Goal: Information Seeking & Learning: Learn about a topic

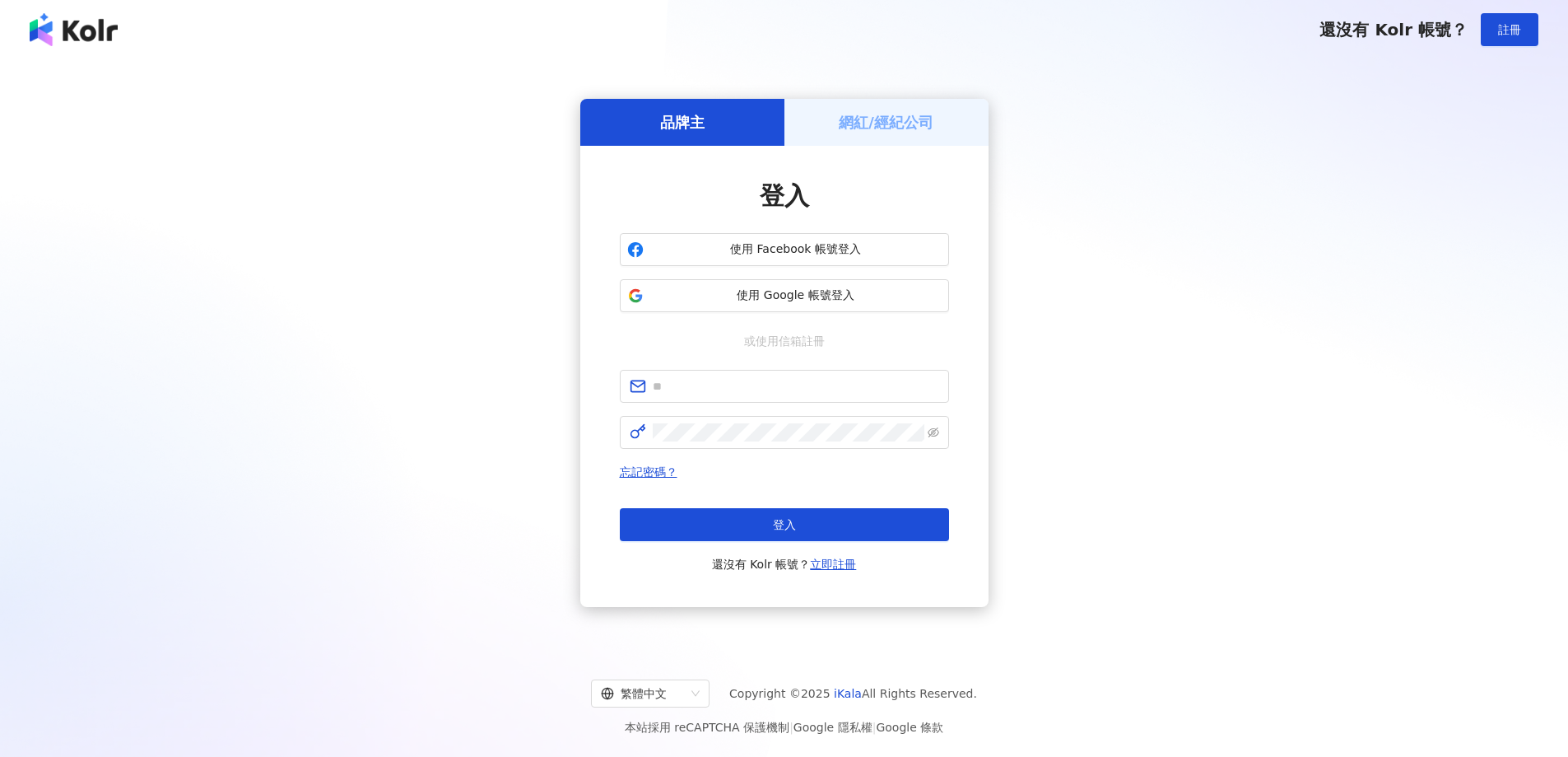
click at [894, 116] on h5 "網紅/經紀公司" at bounding box center [887, 122] width 95 height 20
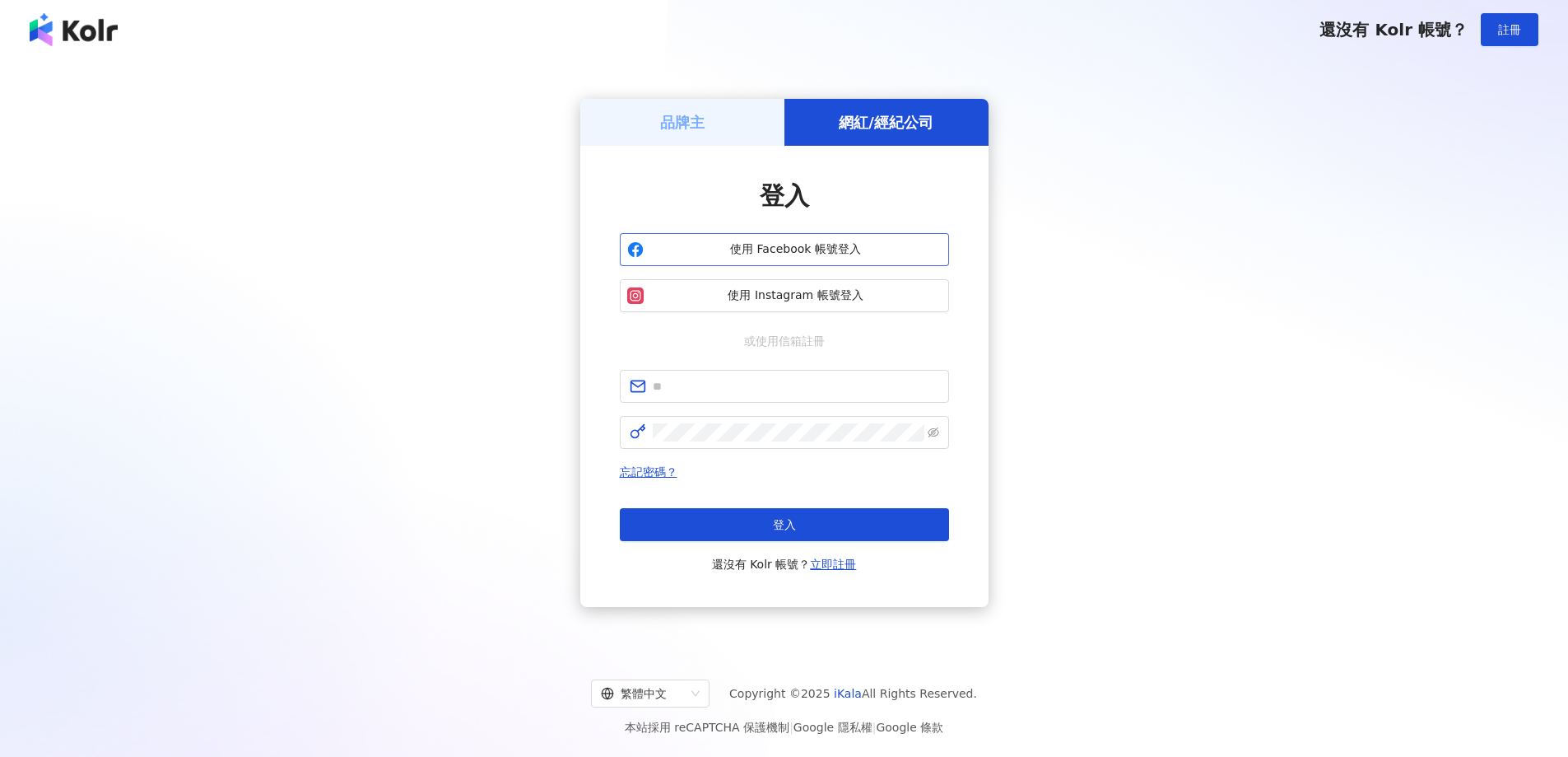
click at [850, 248] on span "使用 Facebook 帳號登入" at bounding box center [796, 249] width 292 height 16
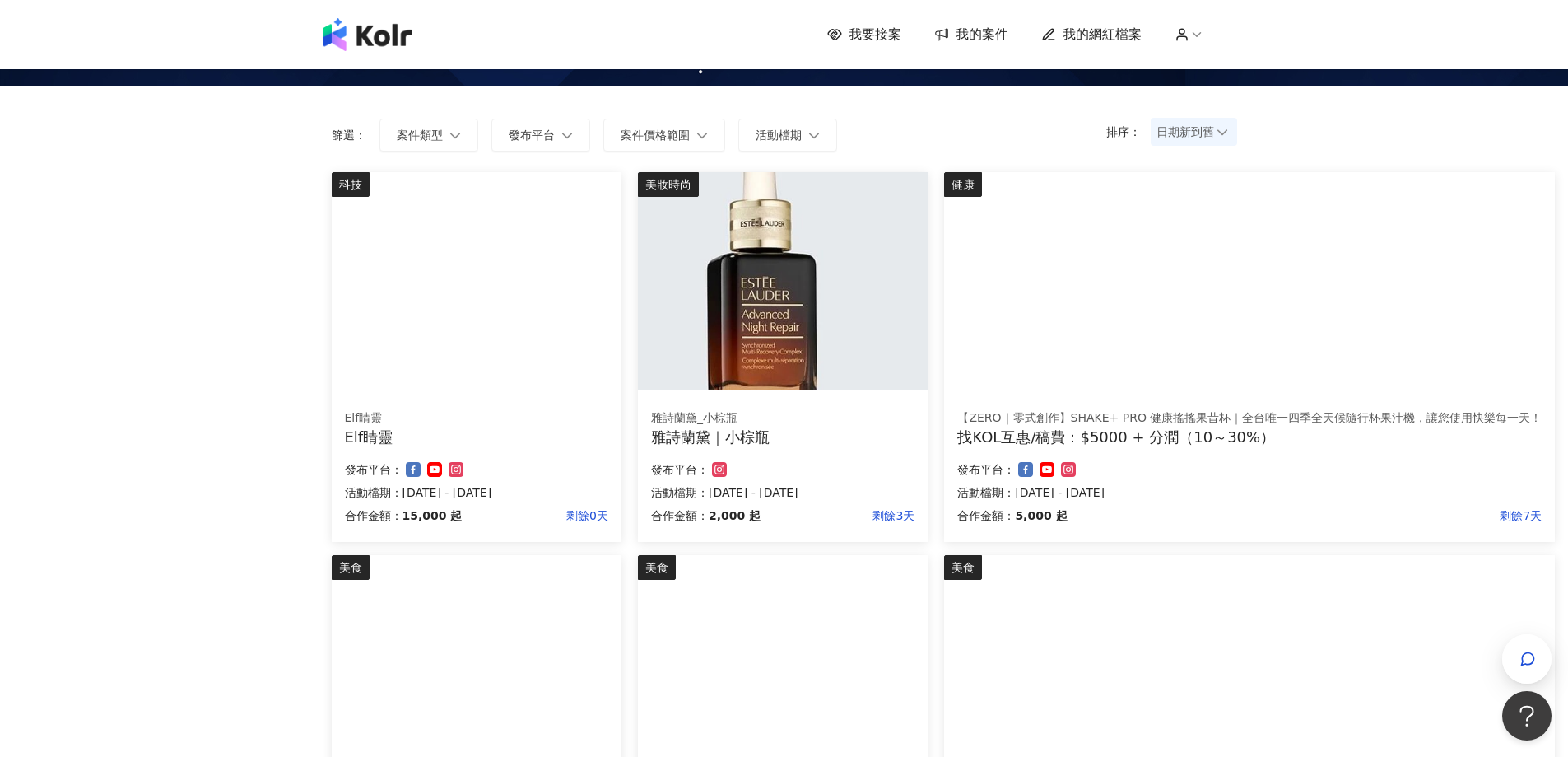
scroll to position [138, 0]
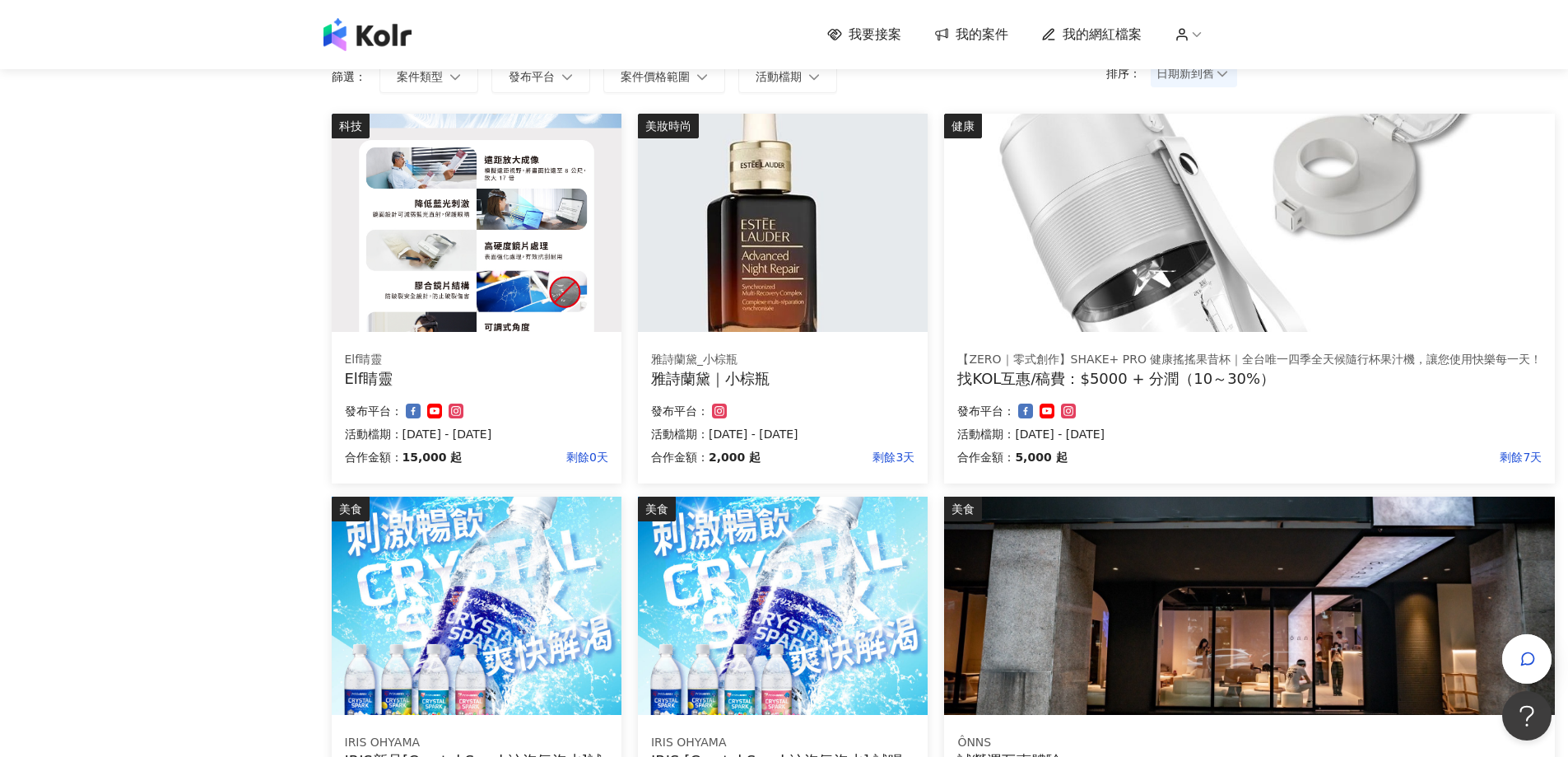
click at [744, 268] on img at bounding box center [782, 222] width 290 height 218
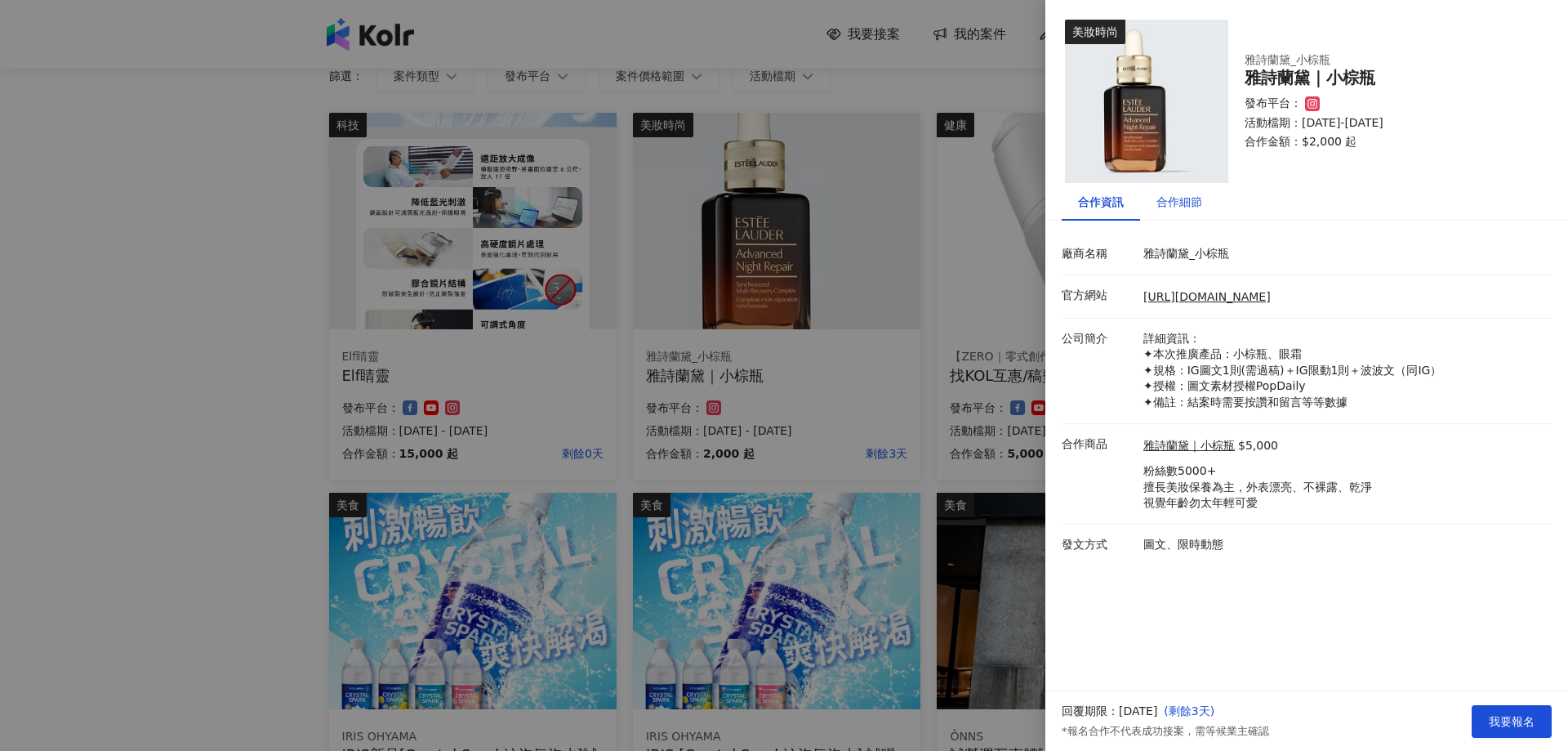
click at [1196, 206] on div "合作細節" at bounding box center [1180, 201] width 46 height 18
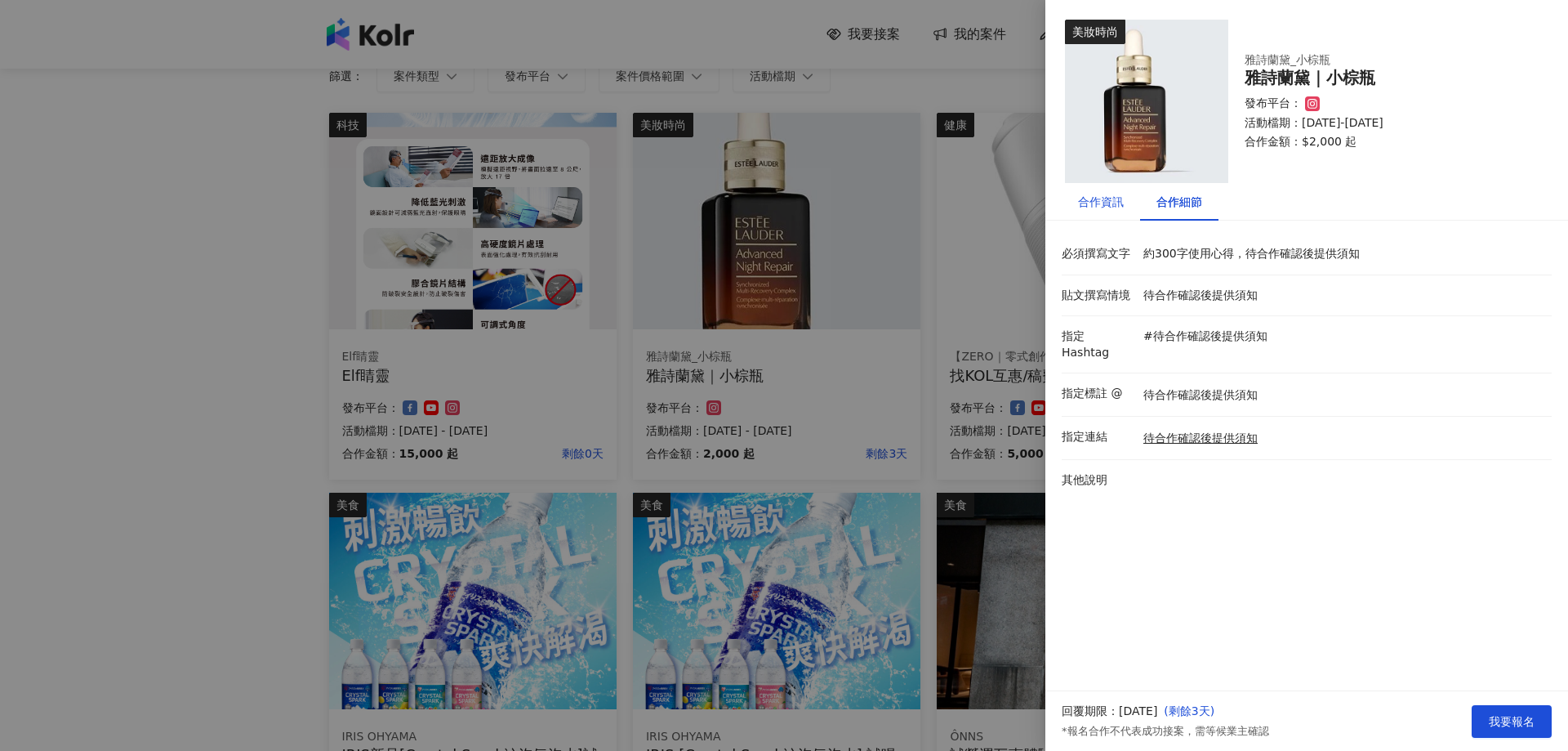
click at [1115, 209] on div "合作資訊" at bounding box center [1101, 201] width 46 height 18
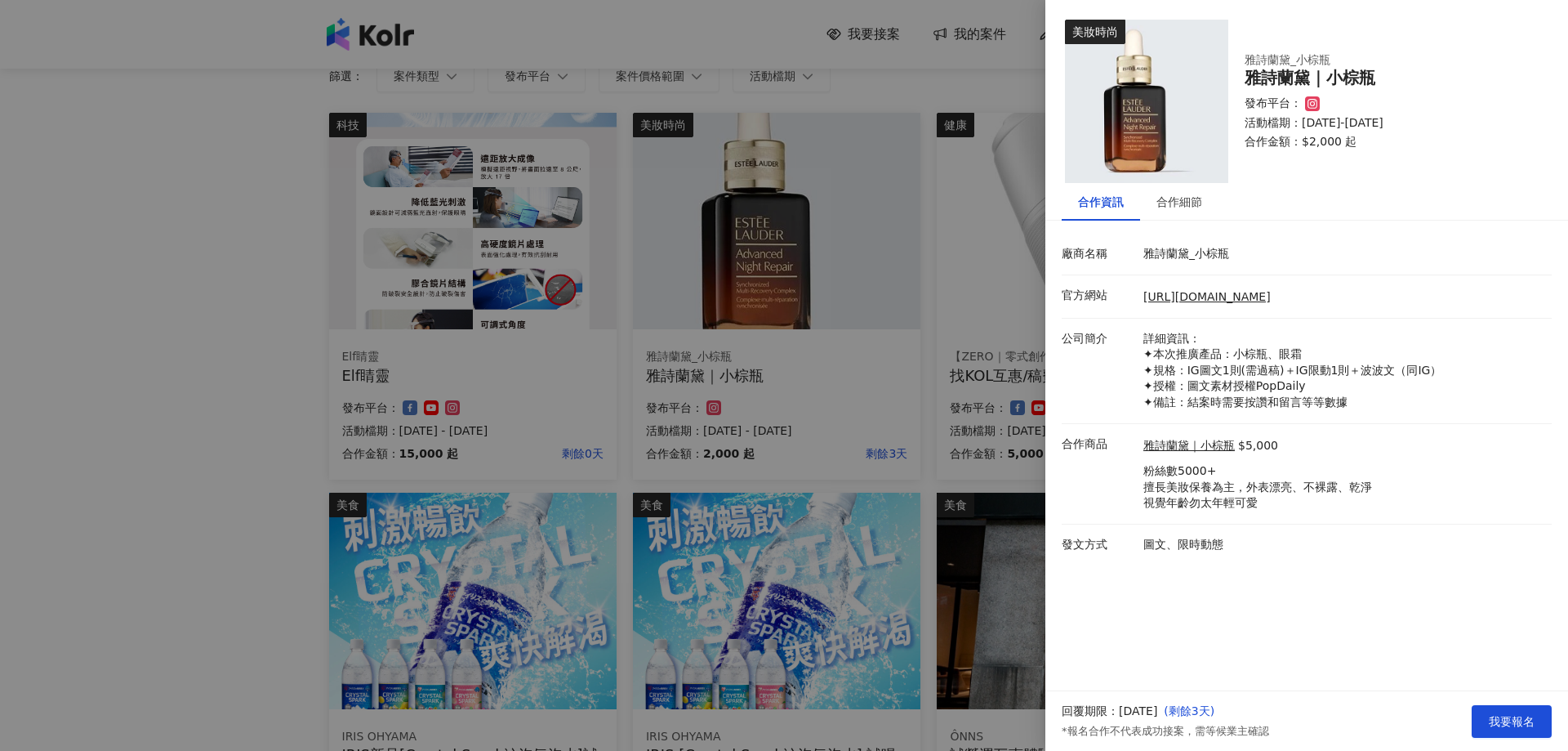
click at [523, 153] on div at bounding box center [784, 375] width 1568 height 751
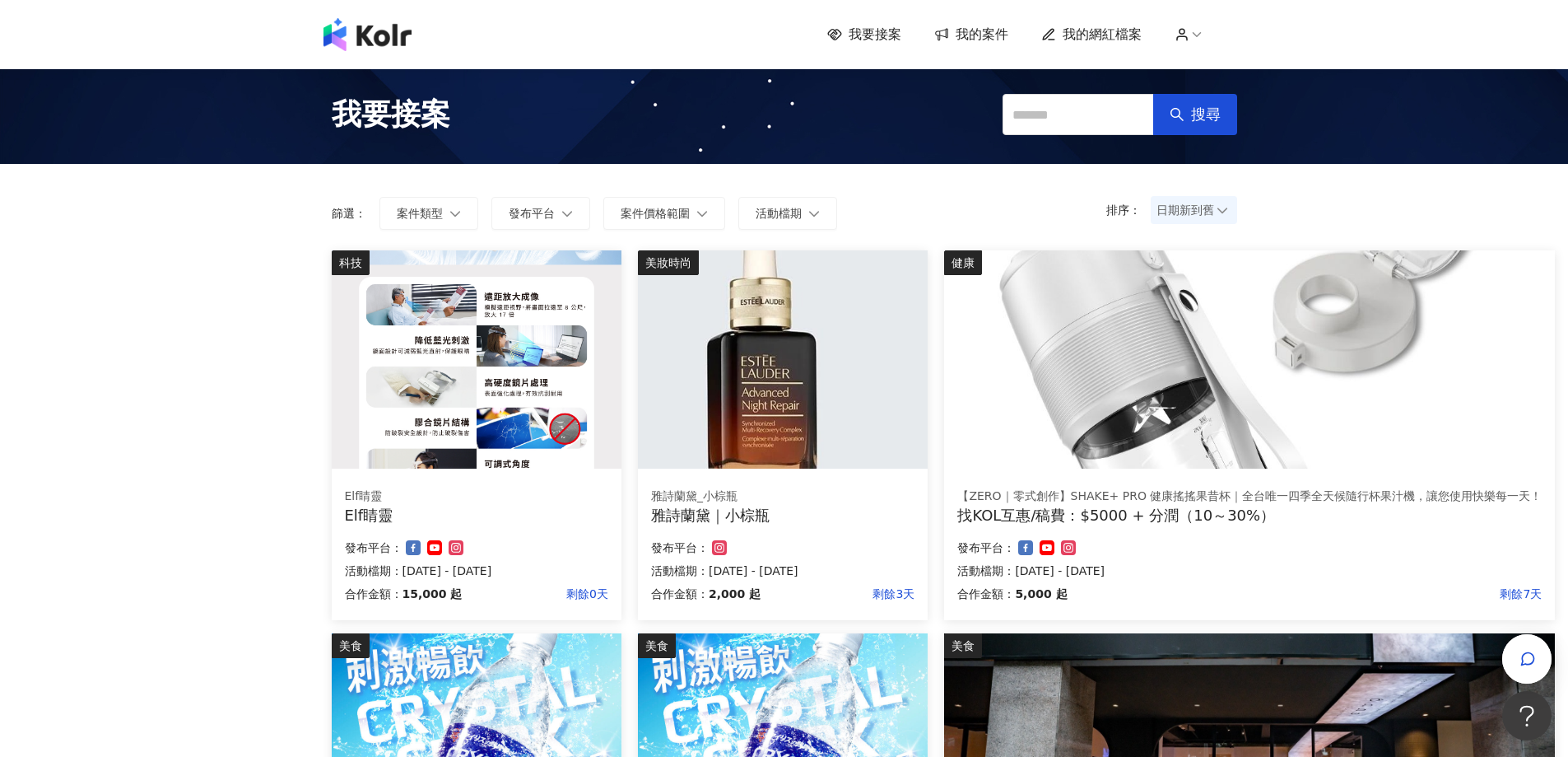
scroll to position [0, 0]
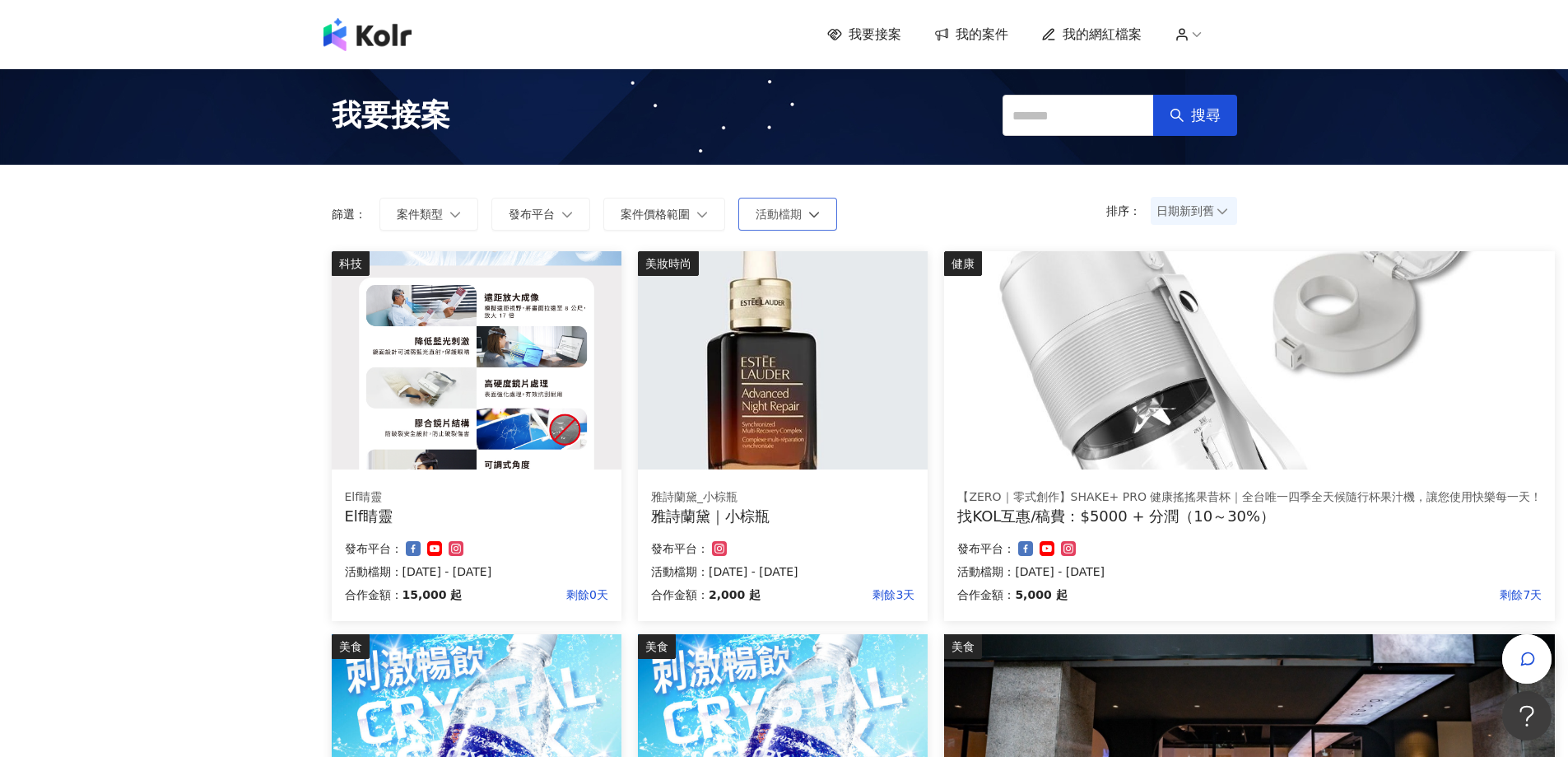
click at [773, 217] on span "活動檔期" at bounding box center [779, 214] width 47 height 14
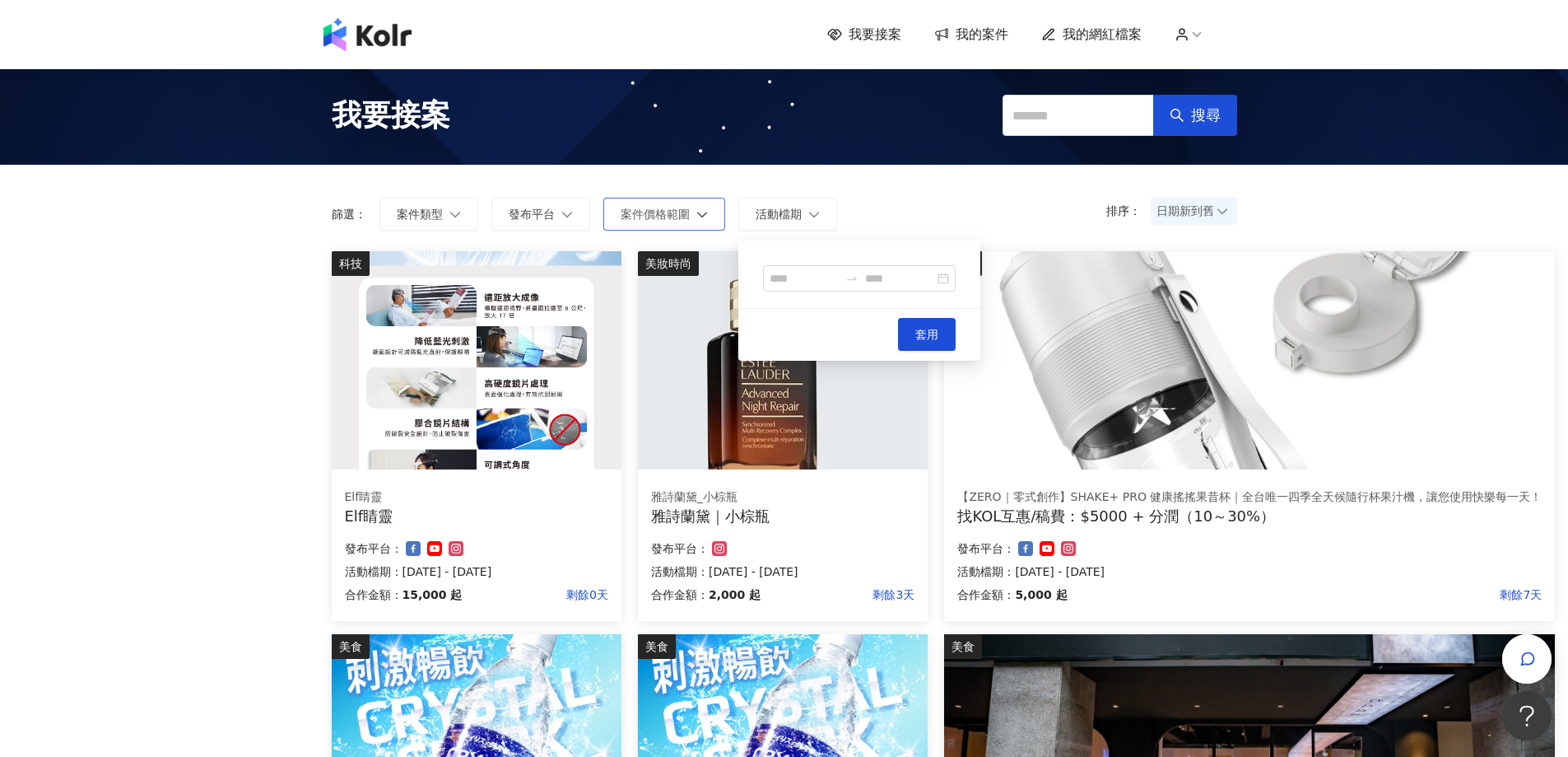
click at [644, 214] on span "案件價格範圍" at bounding box center [654, 214] width 69 height 14
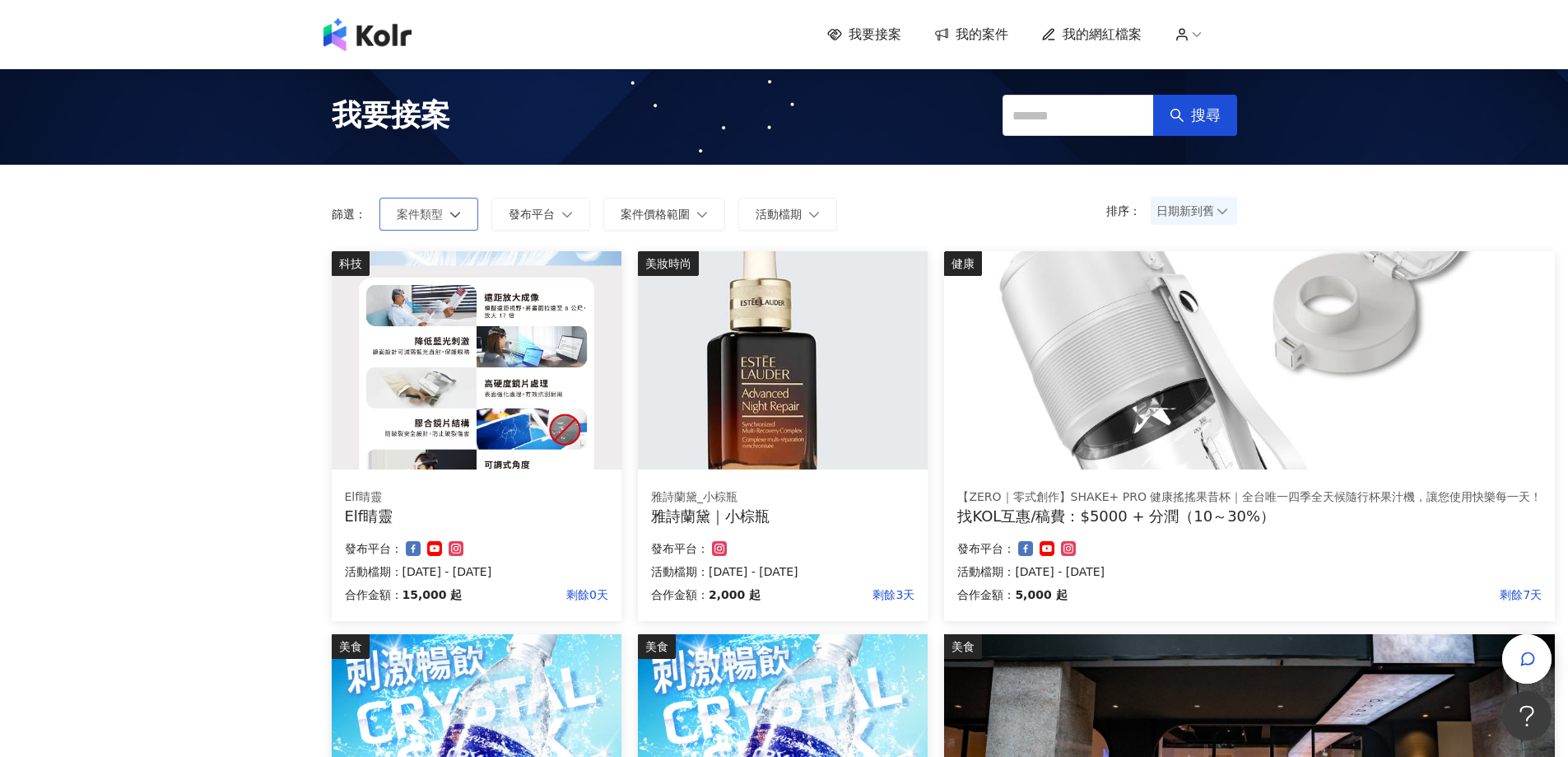
click at [424, 228] on button "案件類型" at bounding box center [429, 214] width 99 height 33
click at [545, 209] on span "發布平台" at bounding box center [532, 214] width 47 height 14
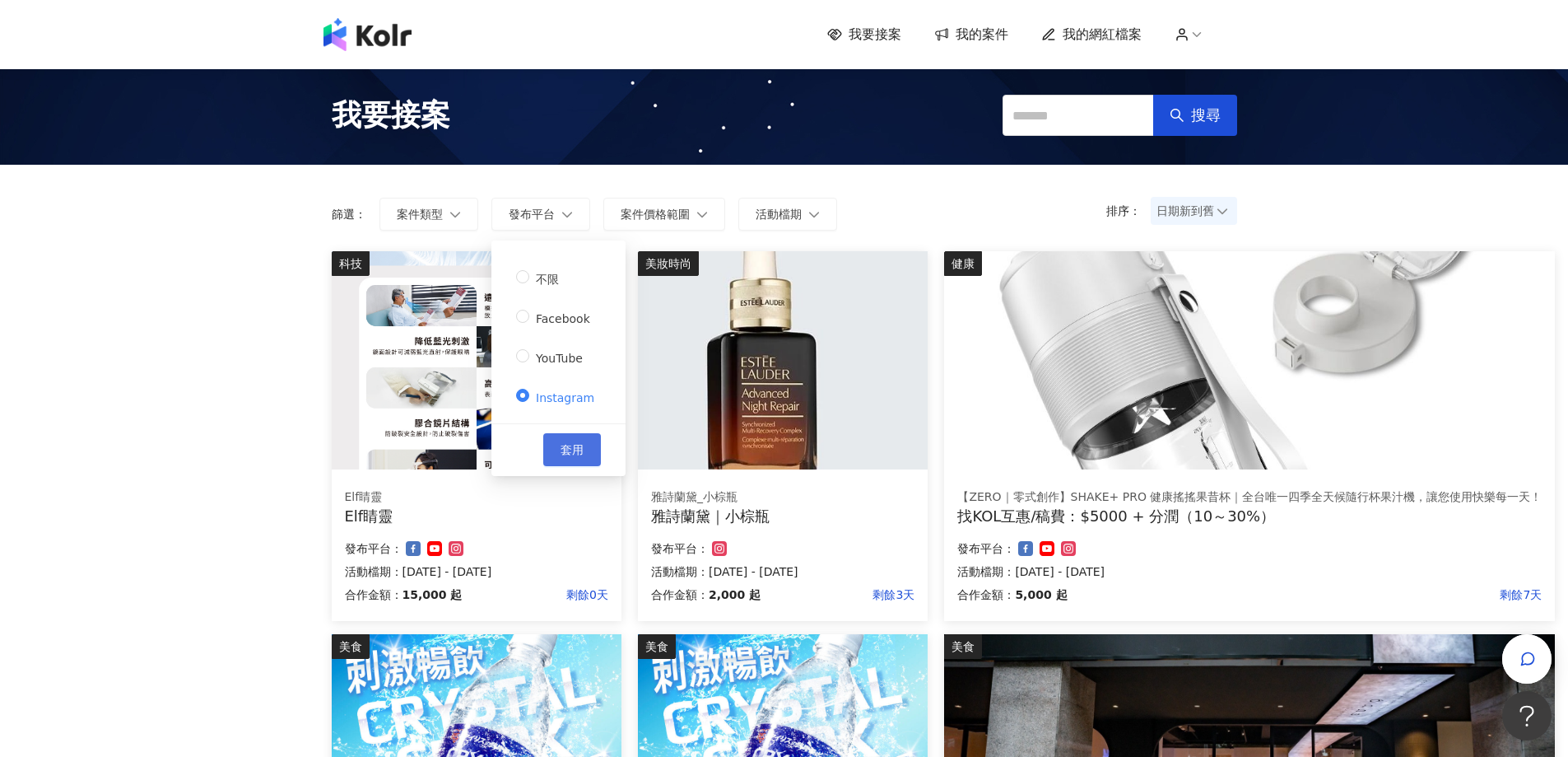
click at [583, 444] on button "套用" at bounding box center [572, 450] width 57 height 33
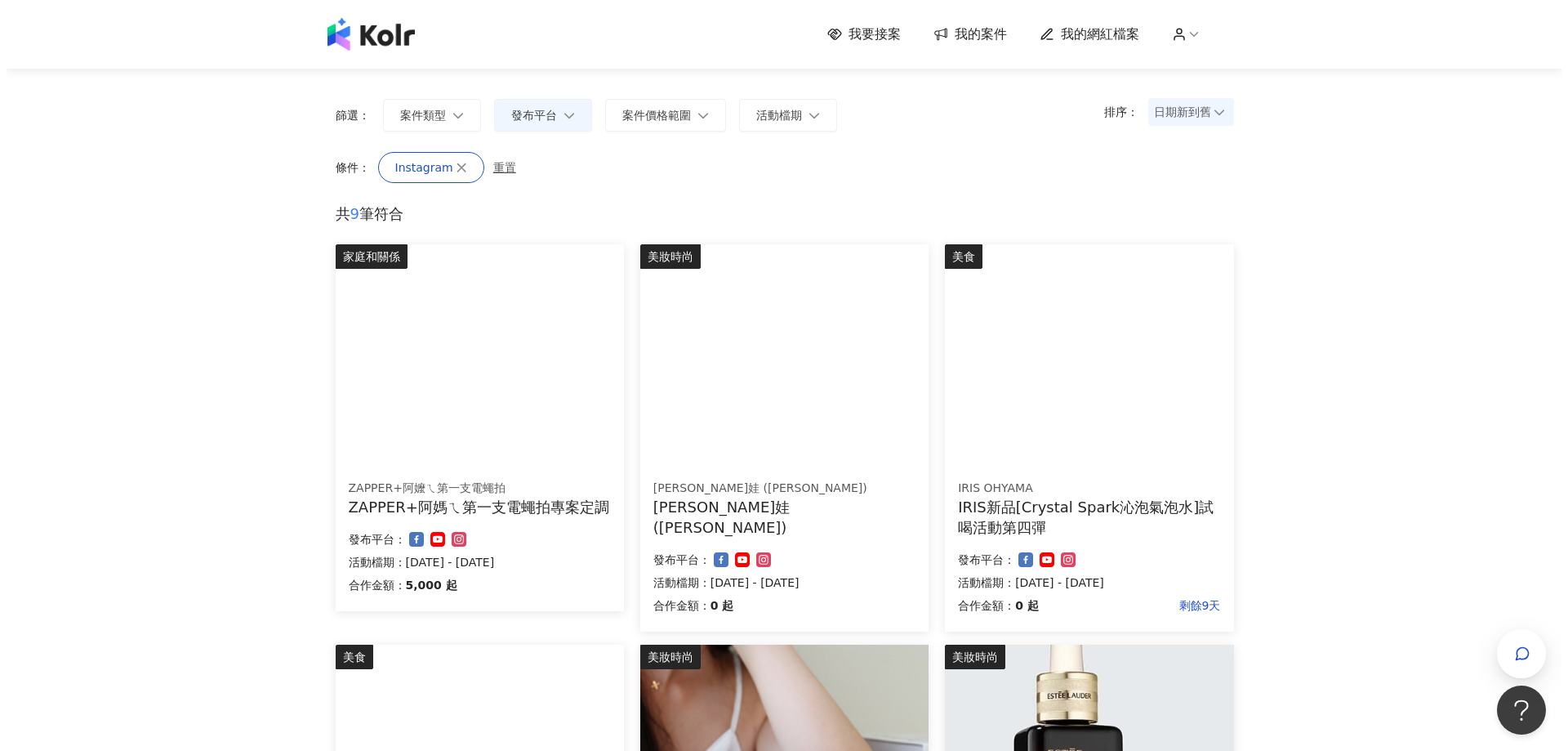
scroll to position [137, 0]
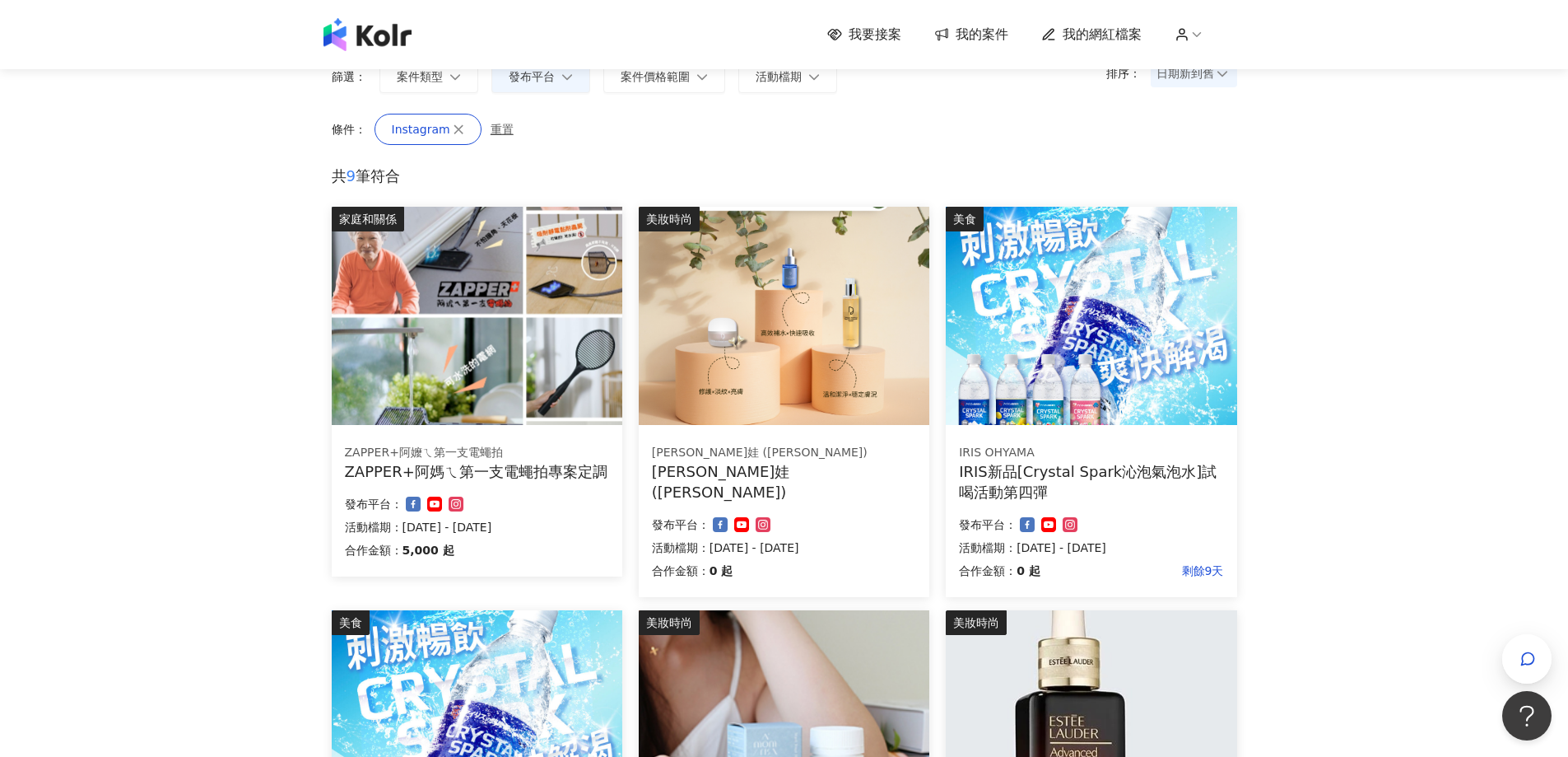
click at [517, 372] on img at bounding box center [477, 315] width 291 height 218
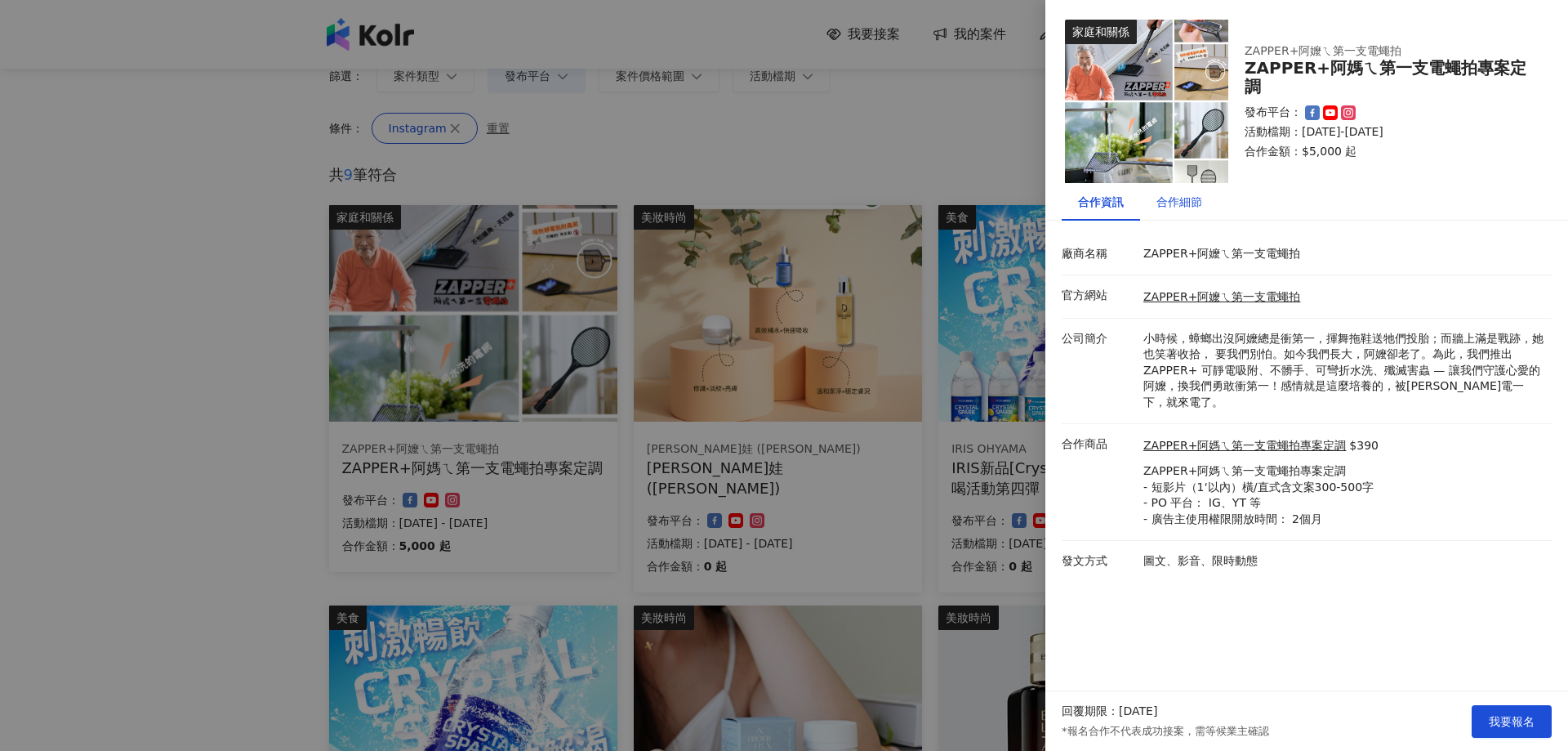
click at [1179, 208] on div "合作細節" at bounding box center [1180, 201] width 46 height 18
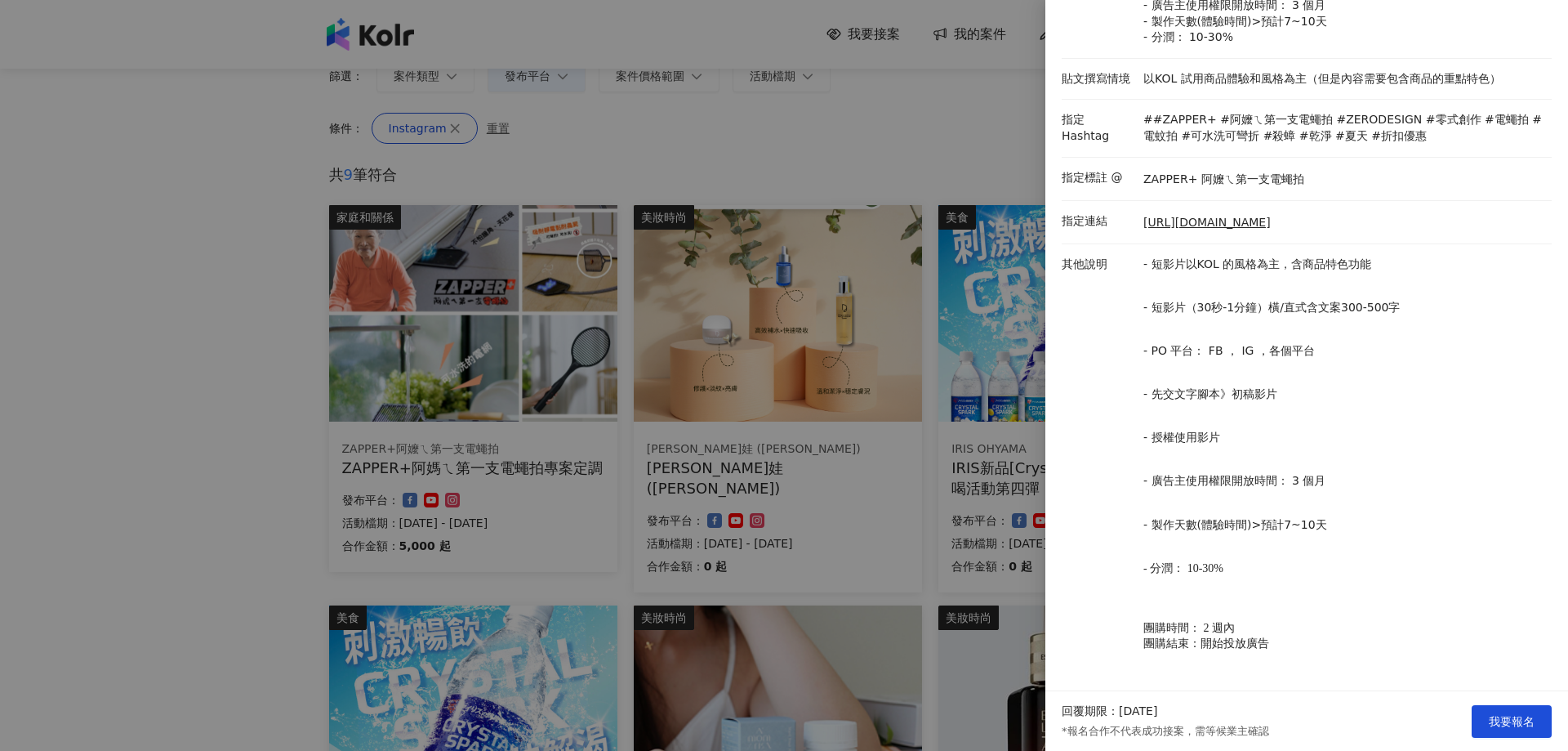
scroll to position [357, 0]
click at [119, 385] on div at bounding box center [784, 375] width 1568 height 751
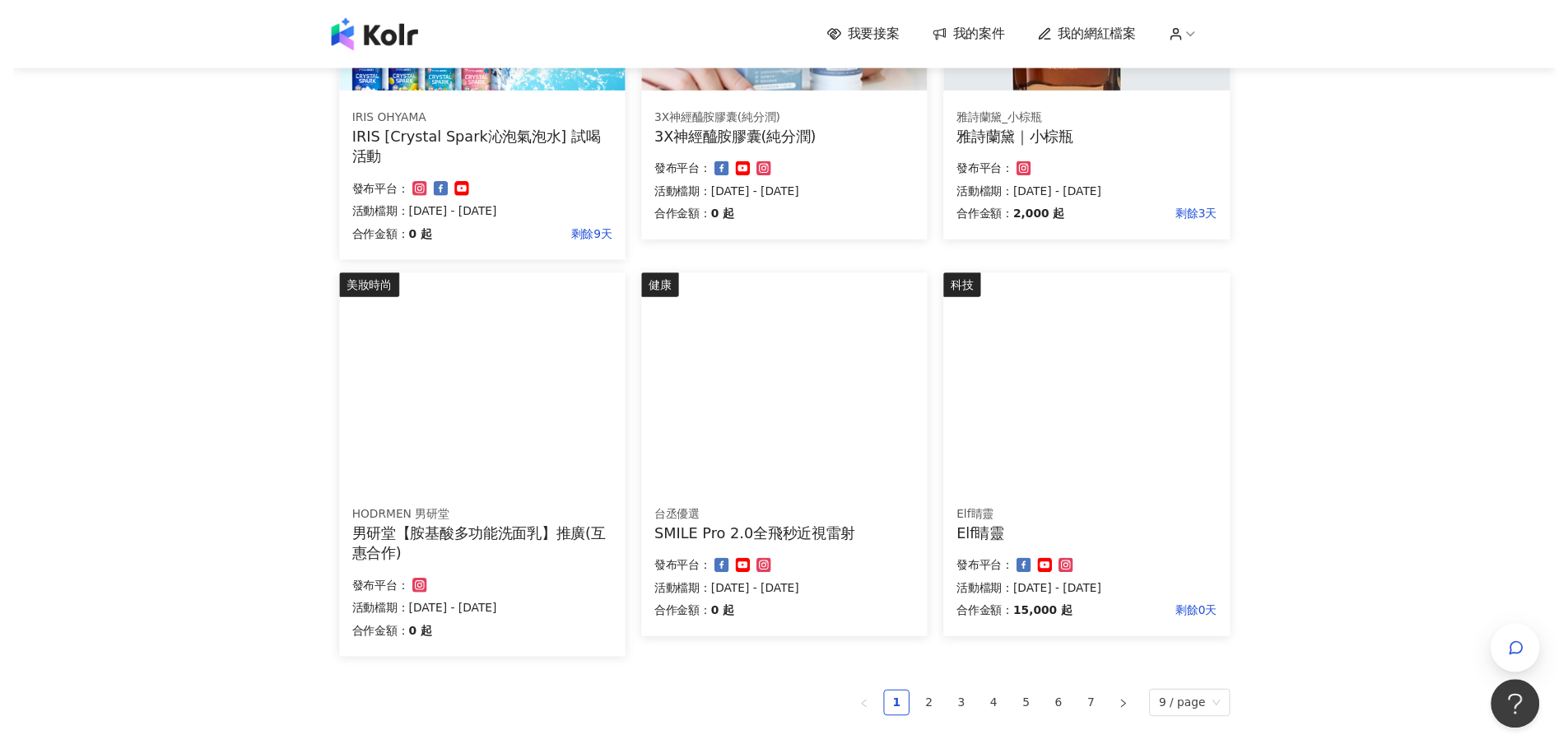
scroll to position [960, 0]
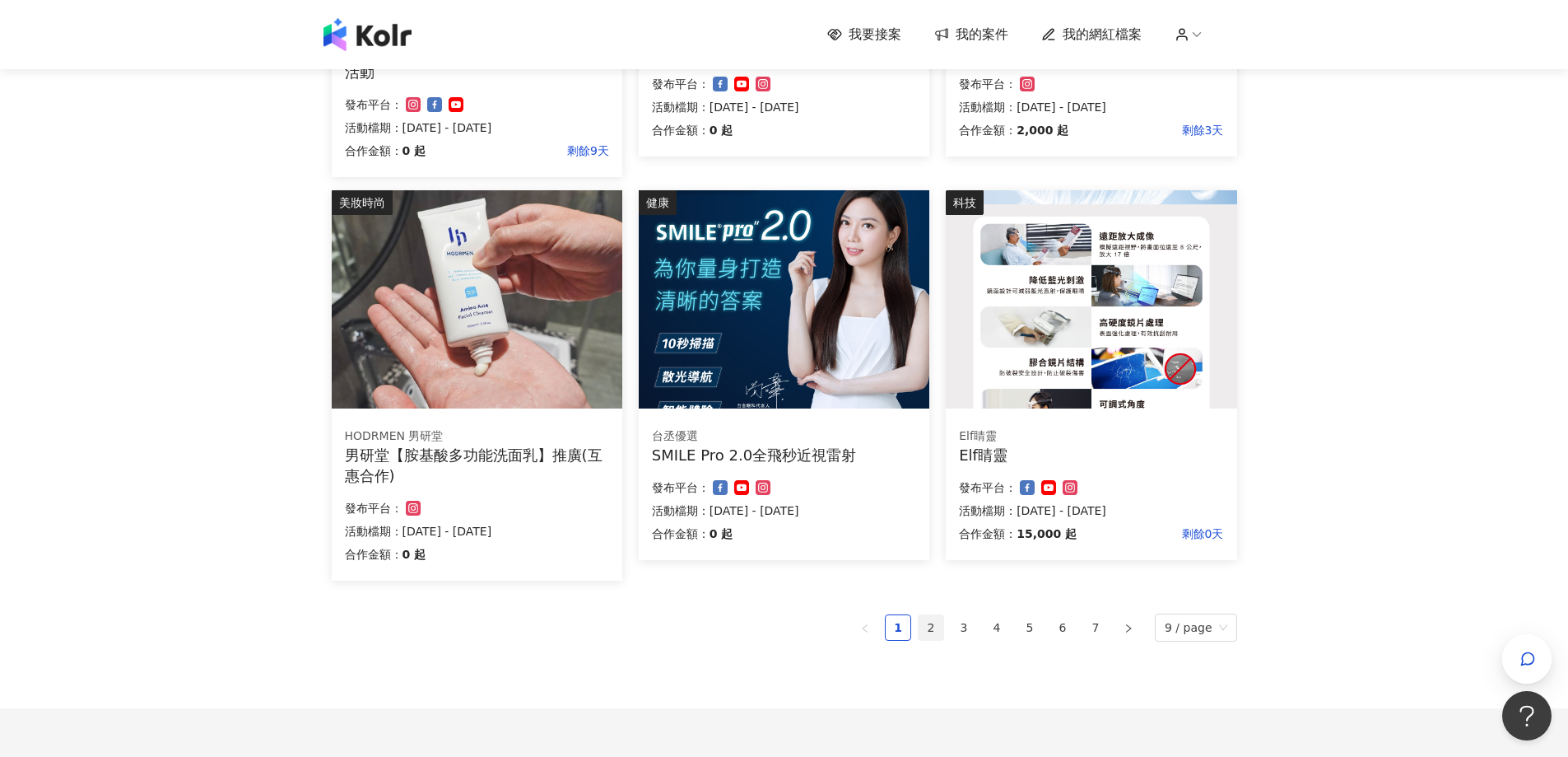
click at [938, 626] on link "2" at bounding box center [930, 627] width 24 height 24
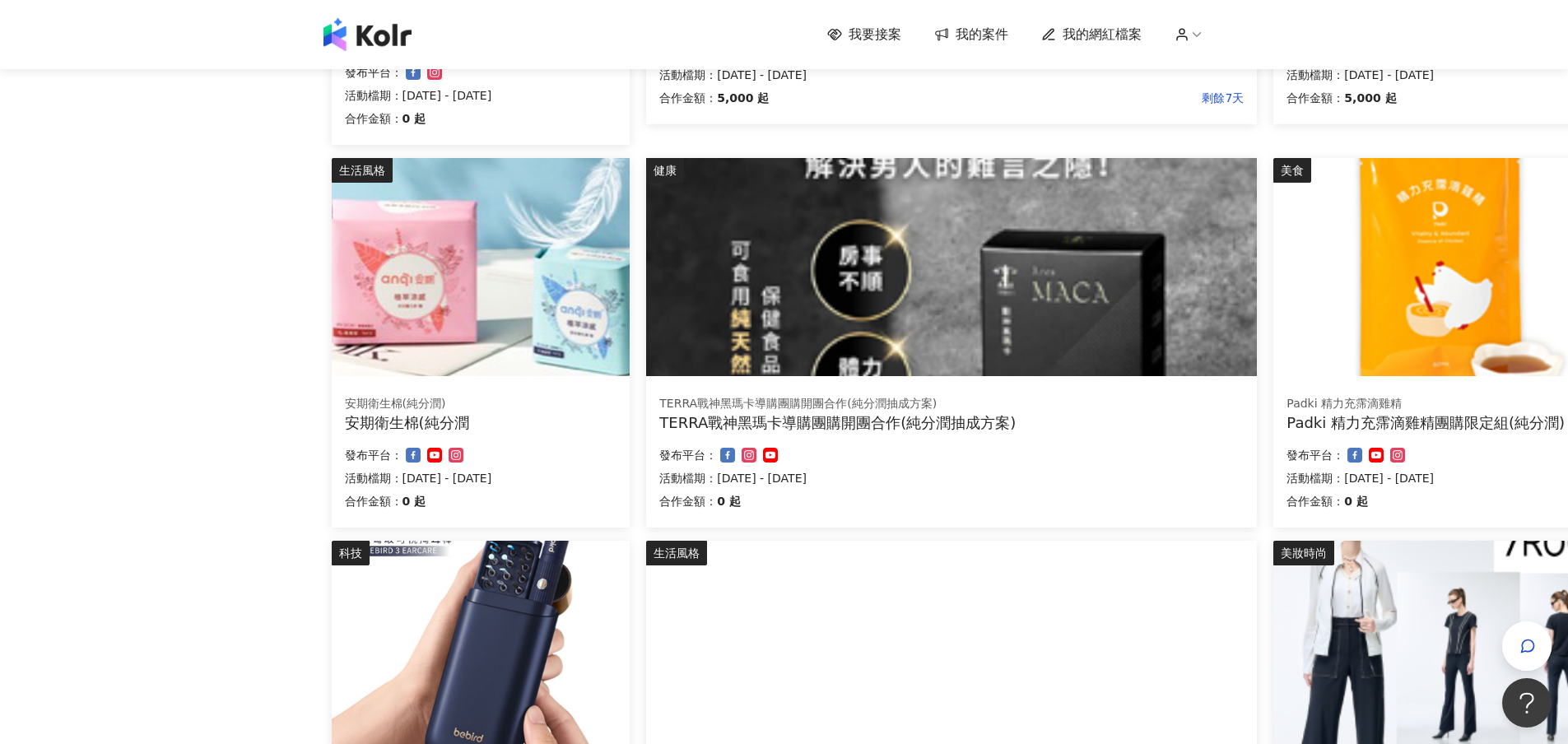
scroll to position [1086, 0]
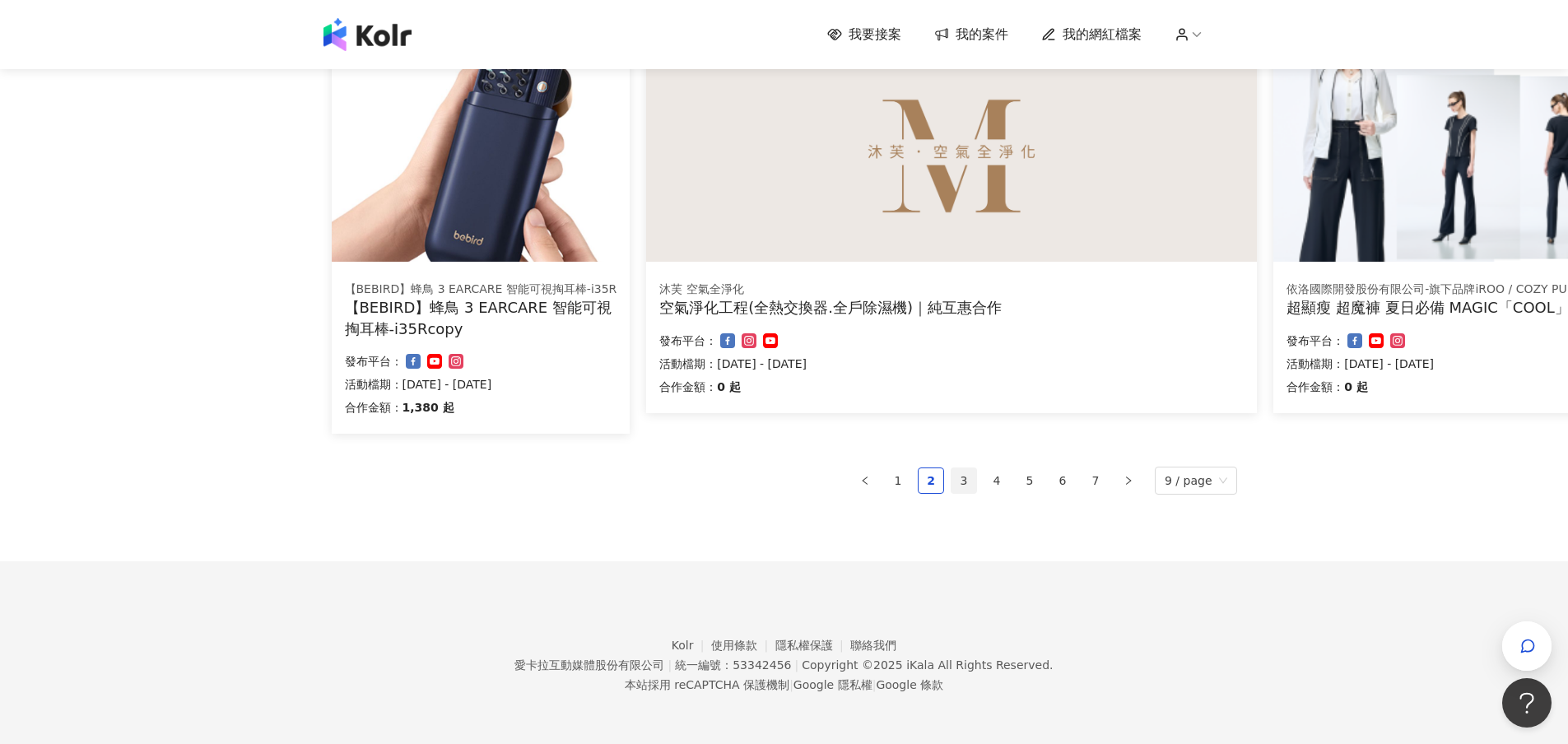
click at [965, 483] on link "3" at bounding box center [963, 480] width 24 height 24
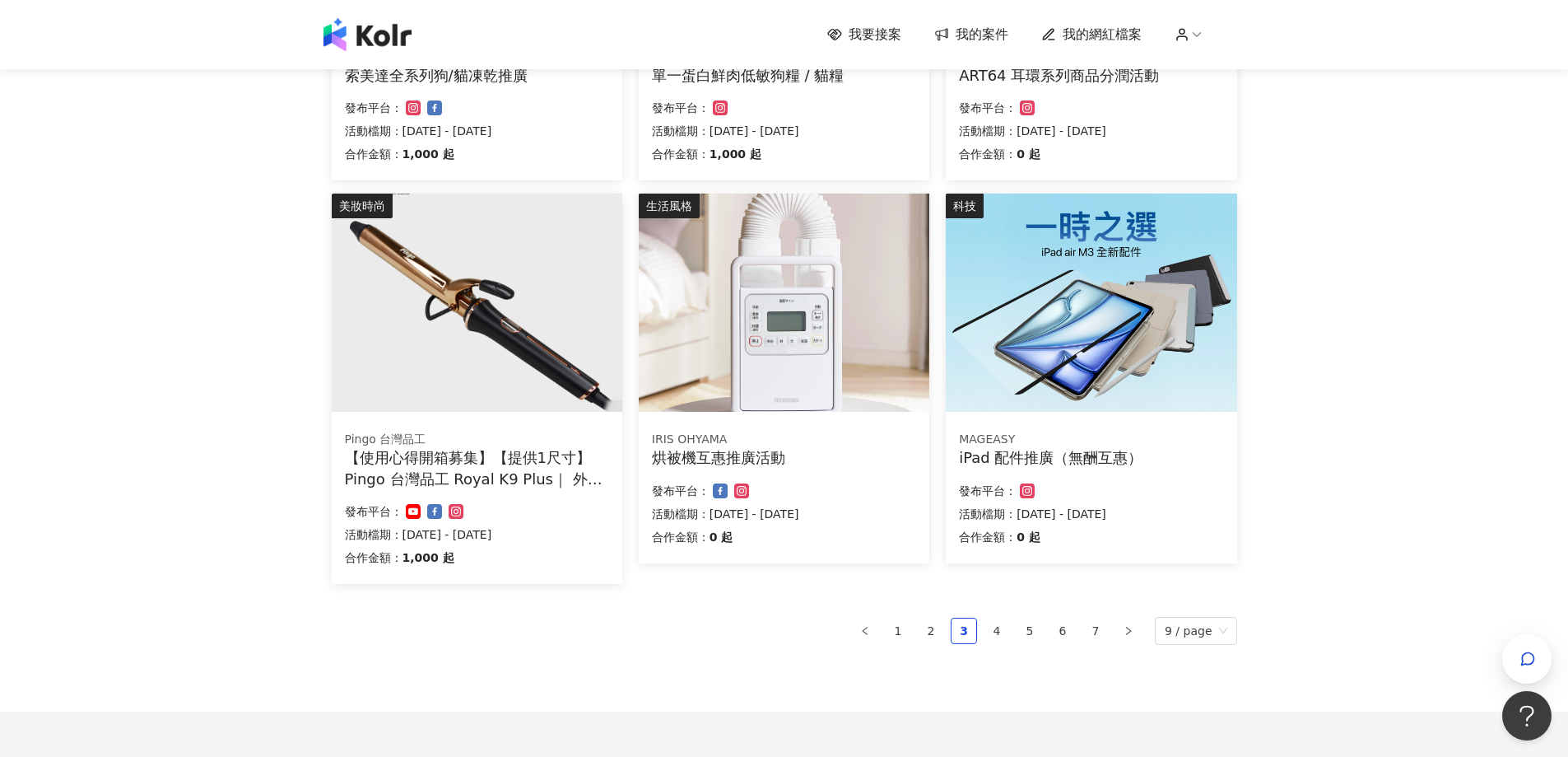
scroll to position [1075, 0]
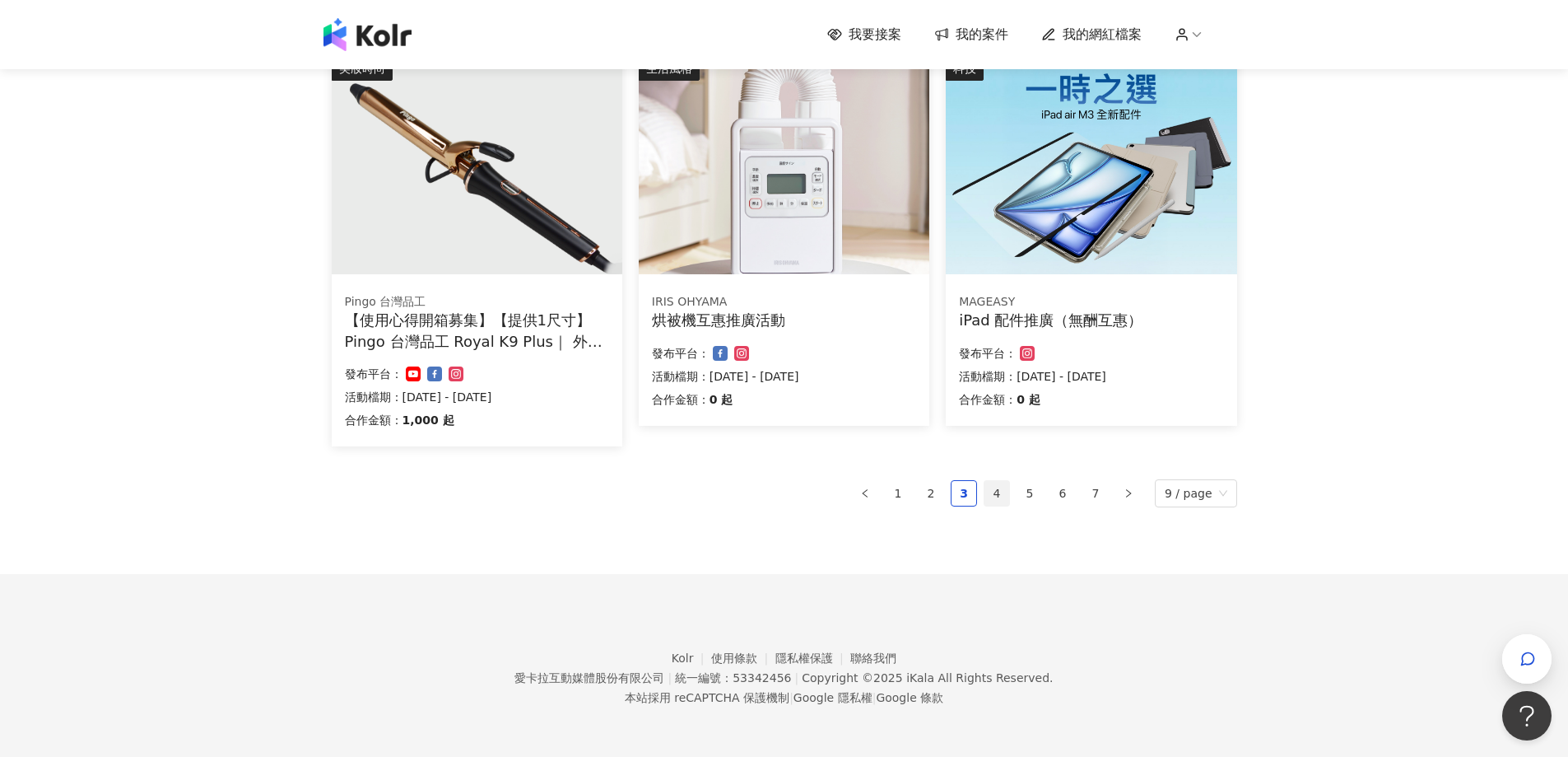
click at [1009, 492] on link "4" at bounding box center [996, 492] width 24 height 24
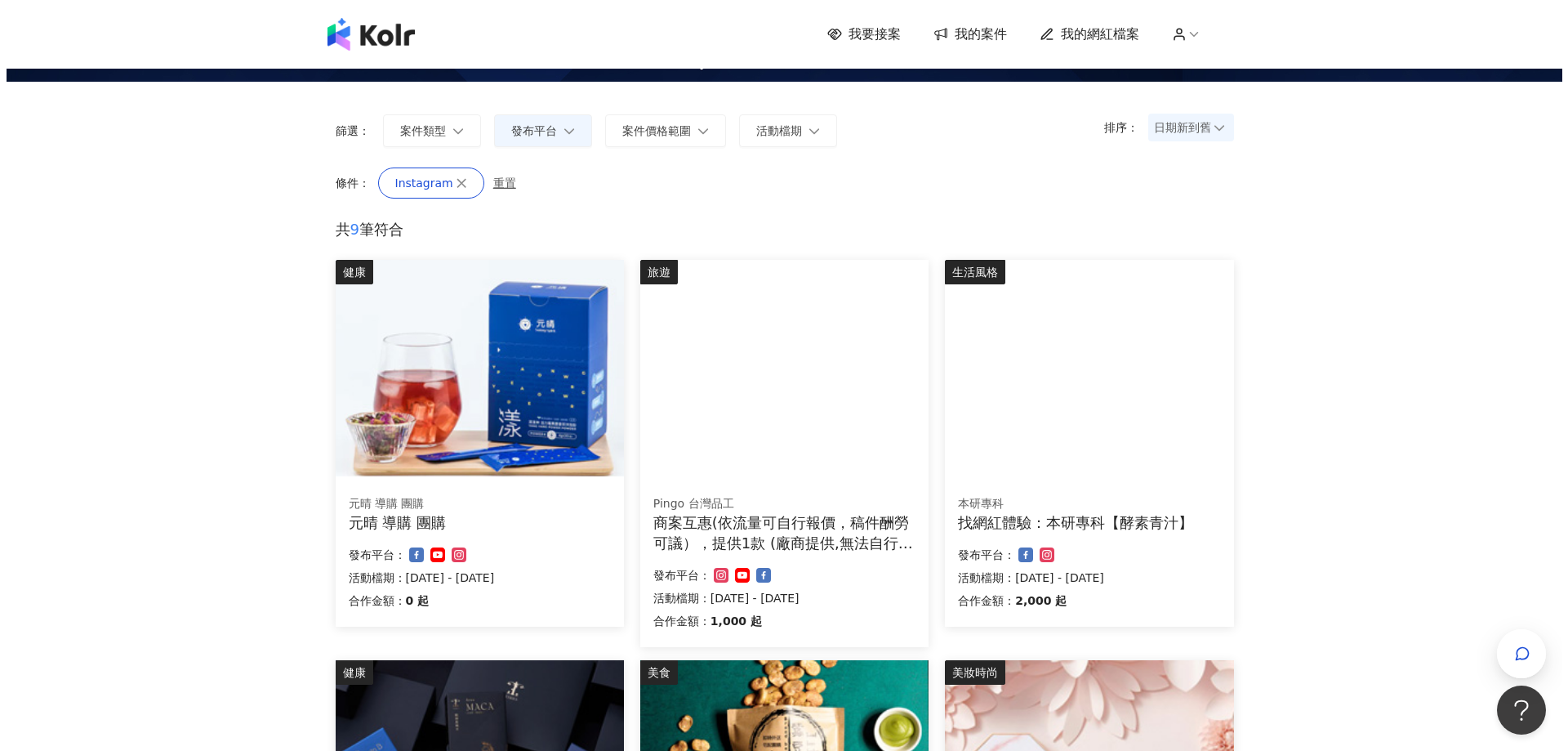
scroll to position [137, 0]
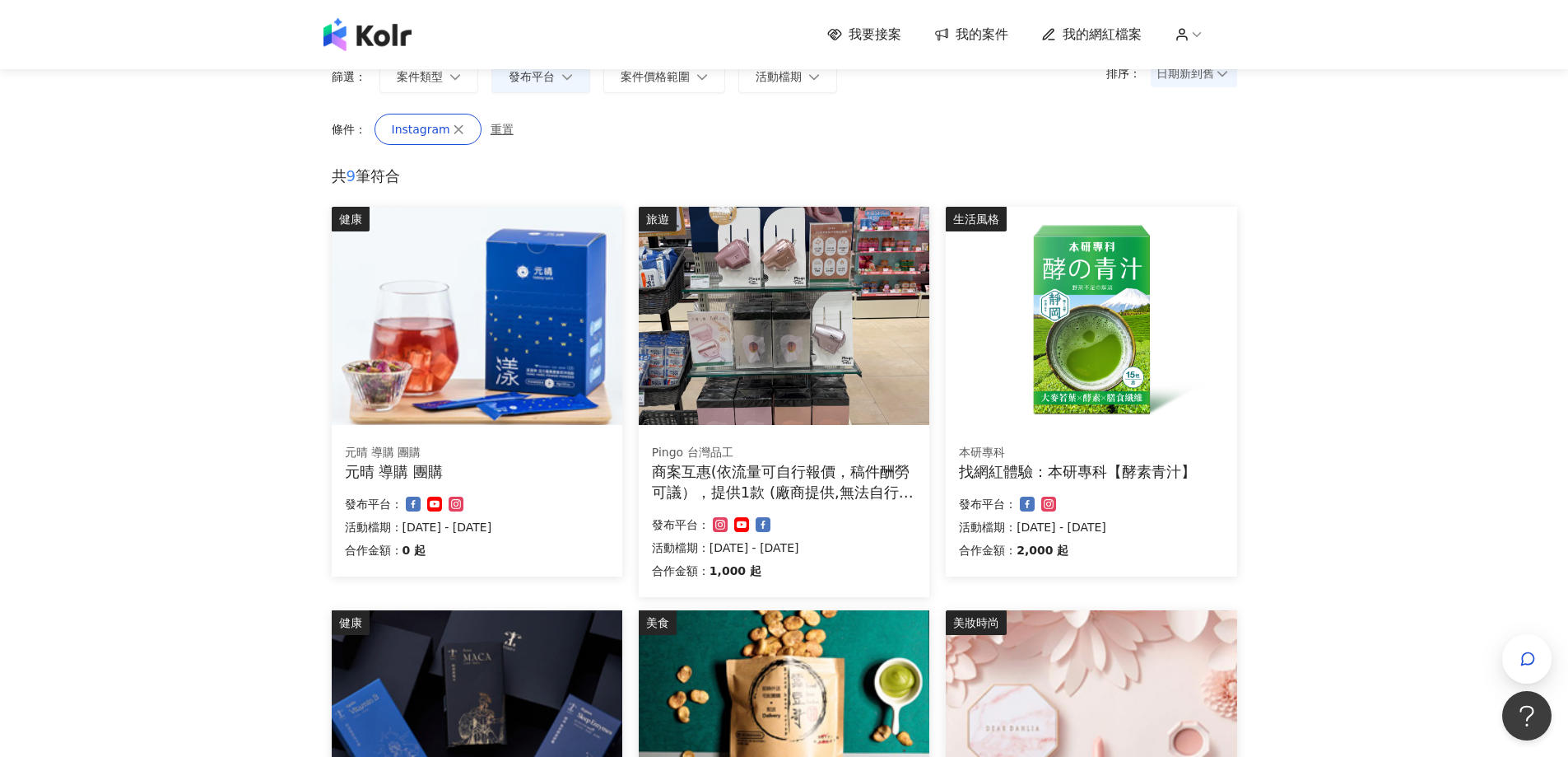
click at [798, 341] on img at bounding box center [784, 315] width 291 height 218
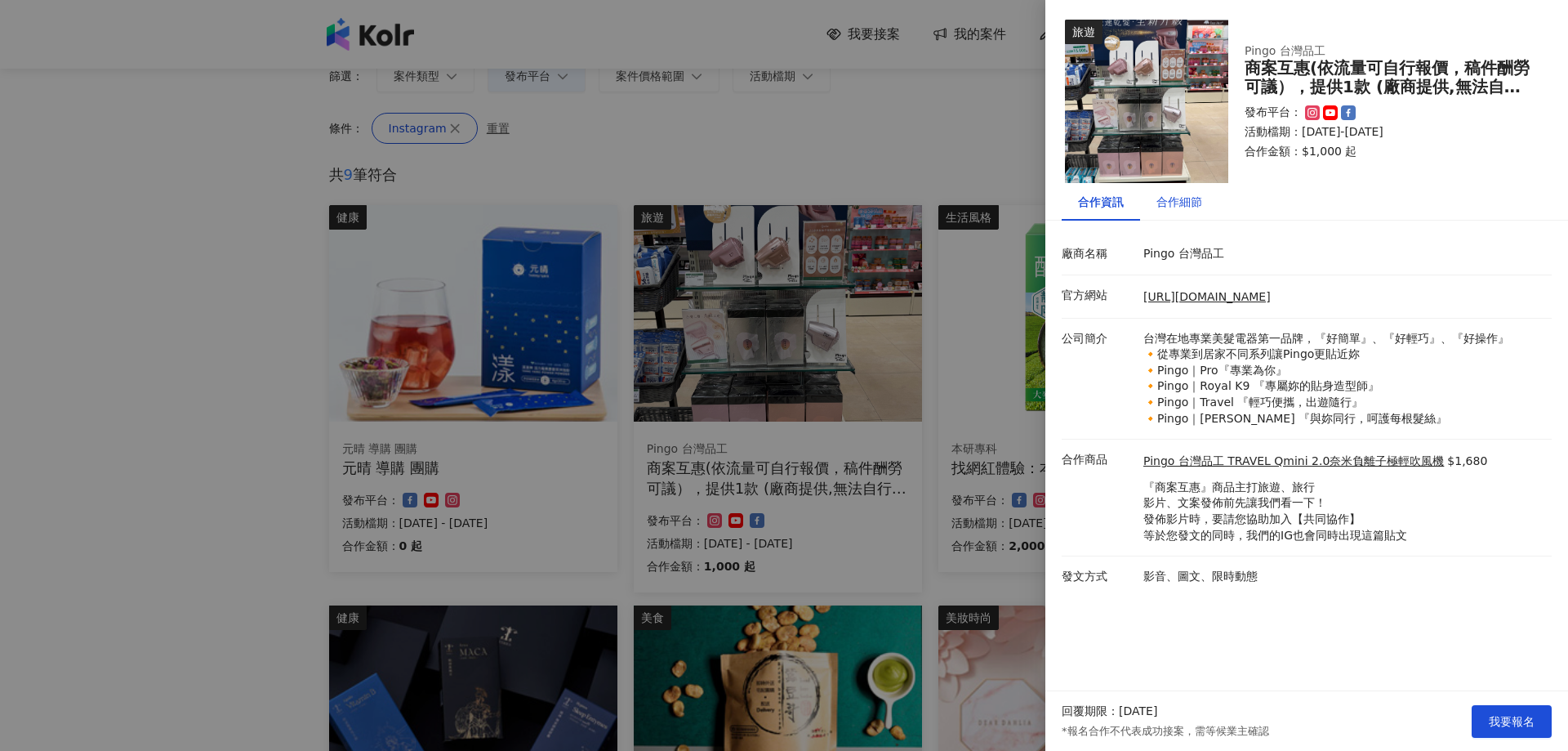
click at [1183, 202] on div "合作細節" at bounding box center [1180, 201] width 46 height 18
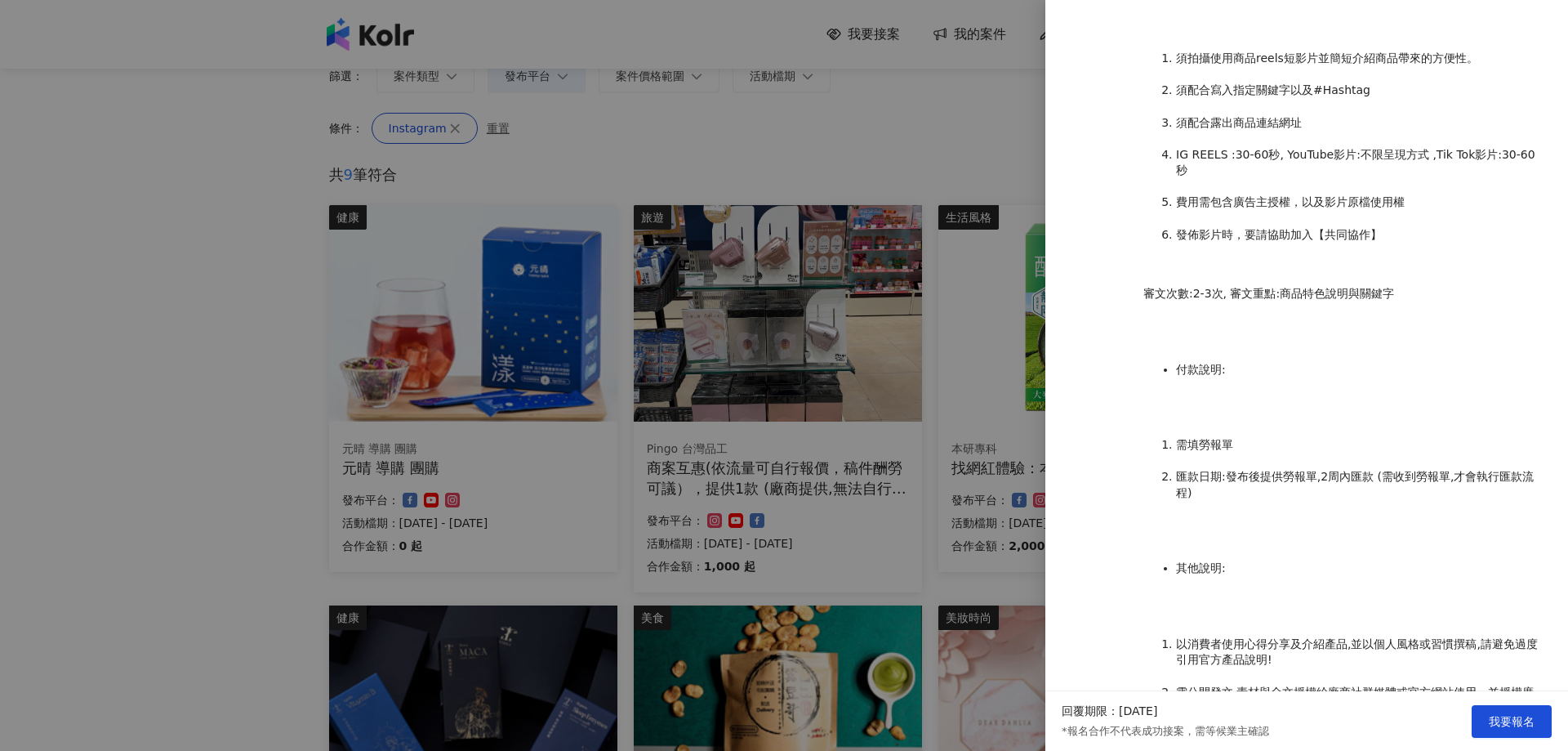
scroll to position [1212, 0]
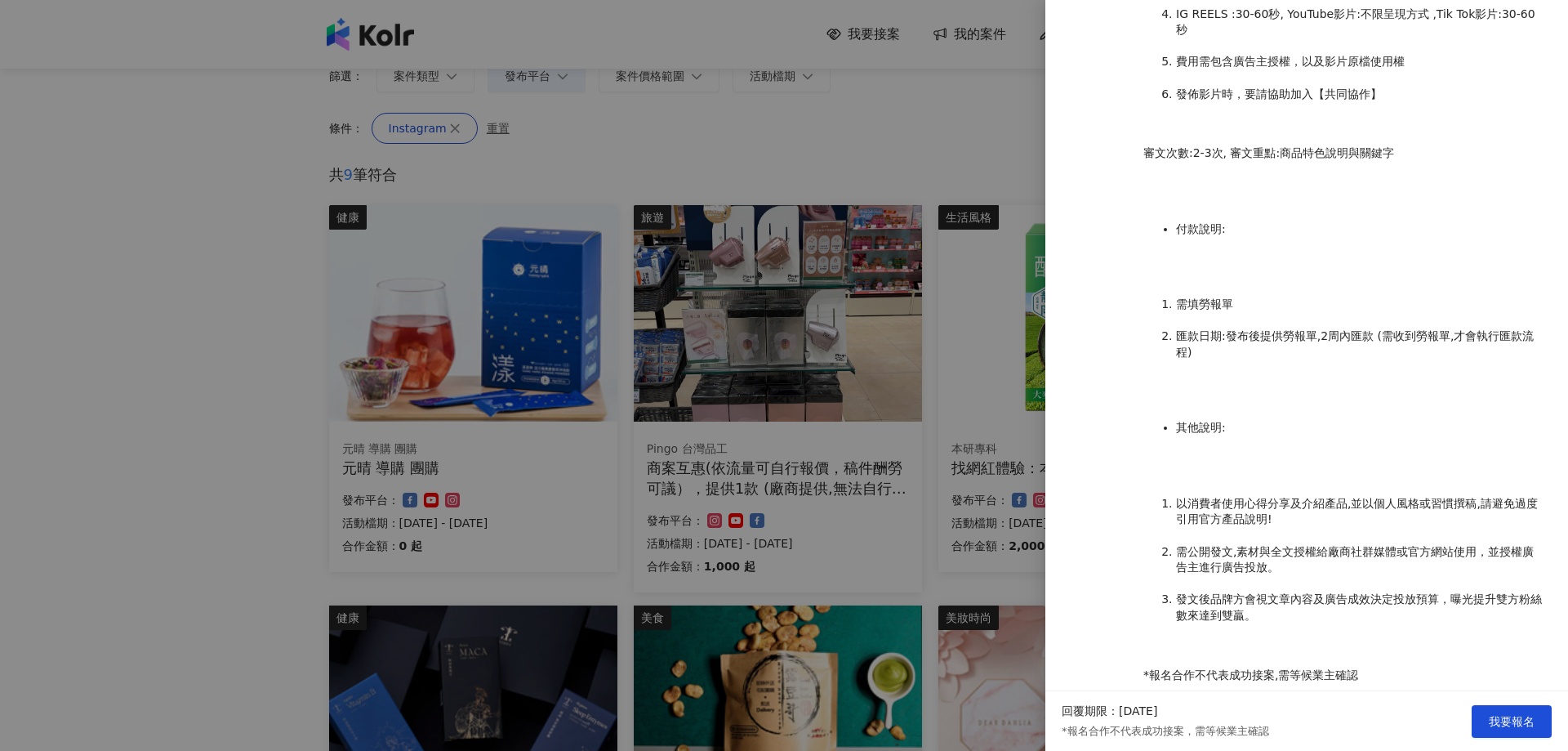
click at [928, 254] on div at bounding box center [784, 375] width 1568 height 751
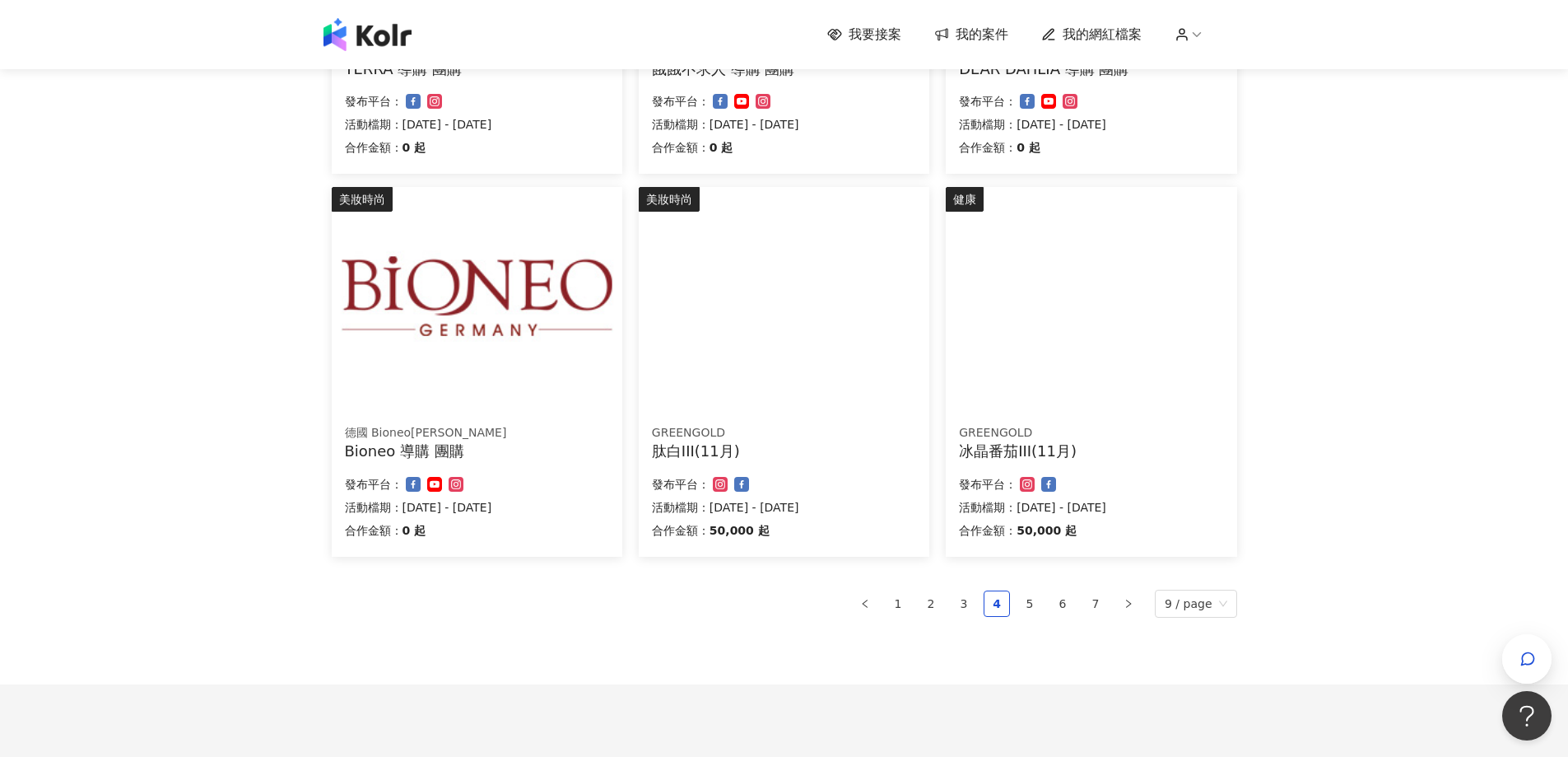
scroll to position [961, 0]
